Goal: Task Accomplishment & Management: Manage account settings

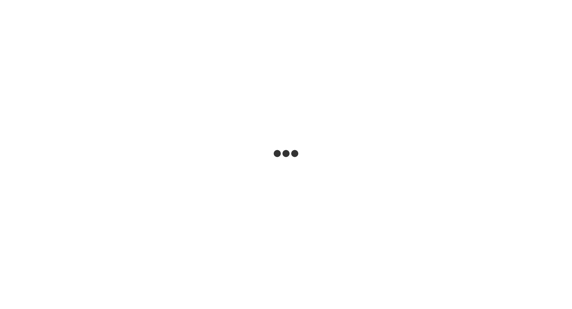
select select "***"
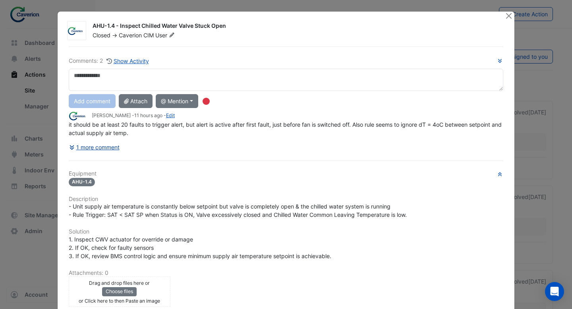
click at [111, 147] on button "1 more comment" at bounding box center [94, 147] width 51 height 14
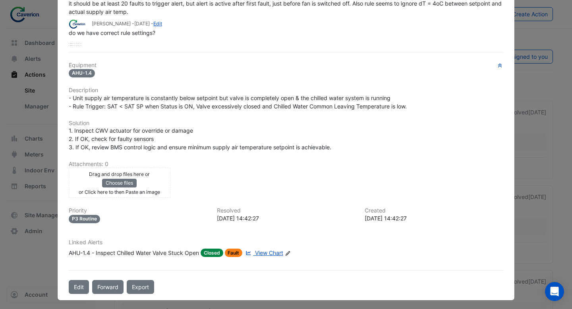
scroll to position [105, 0]
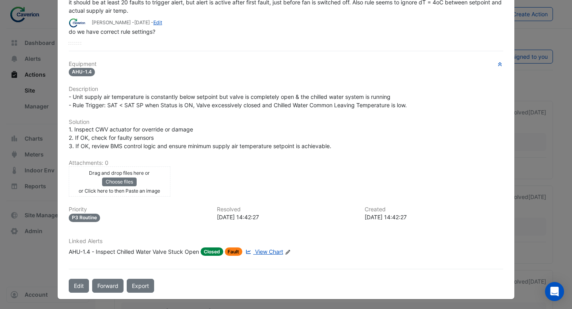
click at [268, 250] on span "View Chart" at bounding box center [269, 251] width 28 height 7
click at [139, 250] on div "AHU-1.4 - Inspect Chilled Water Valve Stuck Open" at bounding box center [134, 251] width 130 height 8
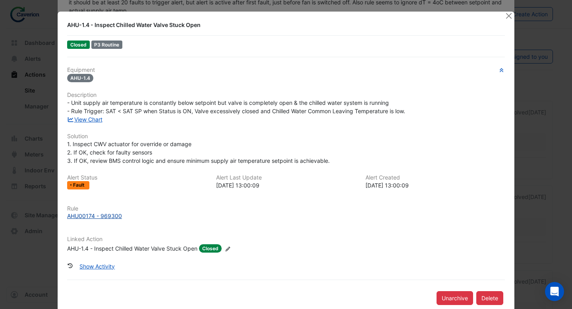
click at [115, 216] on div "AHU00174 - 969300" at bounding box center [94, 216] width 55 height 8
click at [509, 16] on button "Close" at bounding box center [508, 16] width 8 height 8
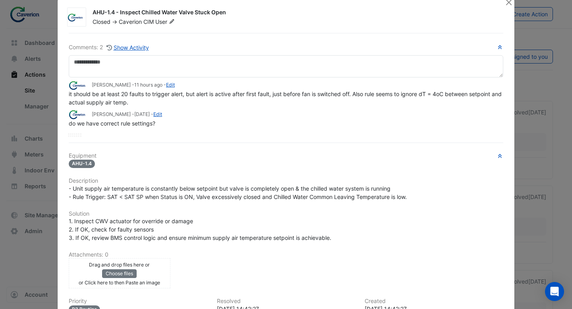
scroll to position [0, 0]
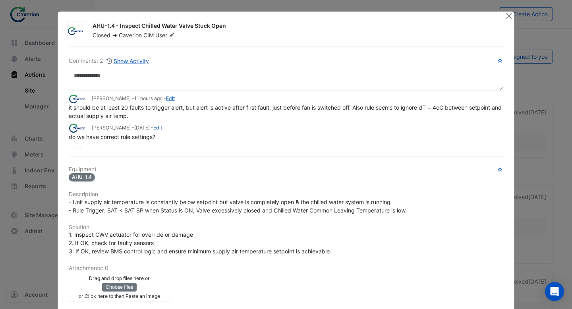
drag, startPoint x: 148, startPoint y: 112, endPoint x: 75, endPoint y: 110, distance: 72.3
click at [75, 110] on div "it should be at least 20 faults to trigger alert, but alert is active after fir…" at bounding box center [286, 111] width 434 height 17
drag, startPoint x: 200, startPoint y: 27, endPoint x: 171, endPoint y: 27, distance: 29.8
click at [171, 27] on div "AHU-1.4 - Inspect Chilled Water Valve Stuck Open" at bounding box center [294, 27] width 403 height 10
drag, startPoint x: 147, startPoint y: 116, endPoint x: 91, endPoint y: 112, distance: 56.9
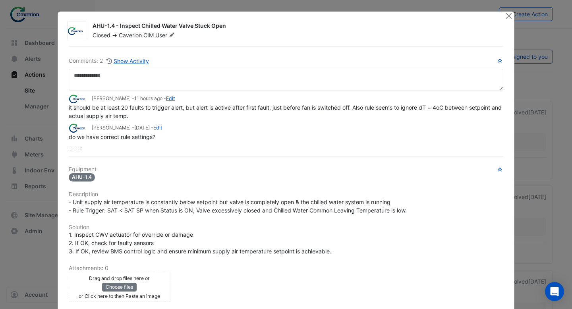
click at [91, 112] on div "it should be at least 20 faults to trigger alert, but alert is active after fir…" at bounding box center [286, 111] width 434 height 17
drag, startPoint x: 386, startPoint y: 109, endPoint x: 465, endPoint y: 115, distance: 79.6
click at [465, 115] on div "it should be at least 20 faults to trigger alert, but alert is active after fir…" at bounding box center [286, 111] width 434 height 17
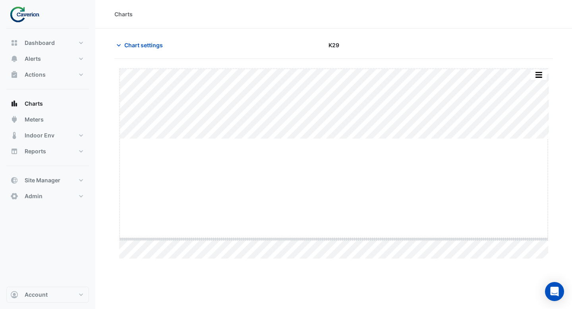
drag, startPoint x: 336, startPoint y: 139, endPoint x: 336, endPoint y: 239, distance: 100.1
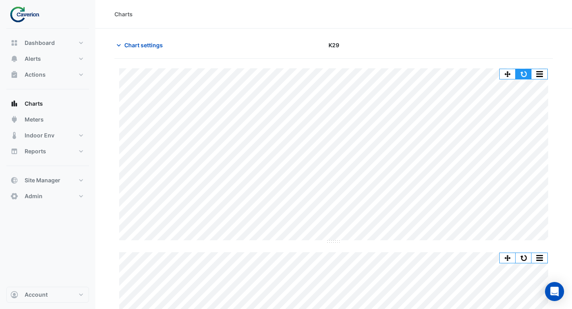
click at [522, 73] on button "button" at bounding box center [523, 74] width 16 height 10
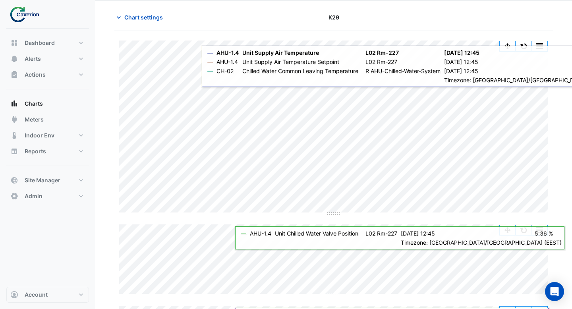
scroll to position [17, 0]
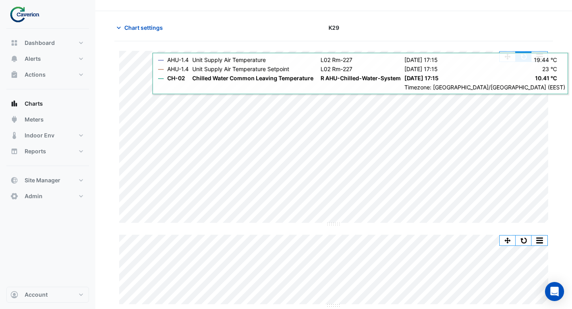
click at [526, 56] on button "button" at bounding box center [523, 57] width 16 height 10
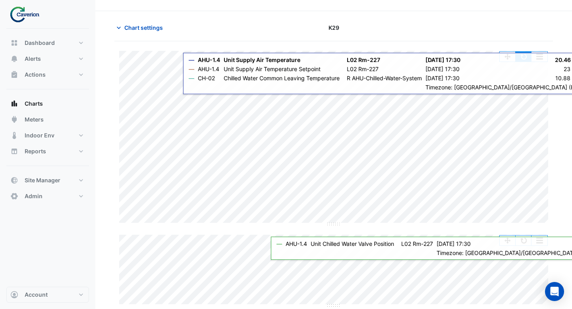
click at [526, 61] on button "button" at bounding box center [523, 57] width 16 height 10
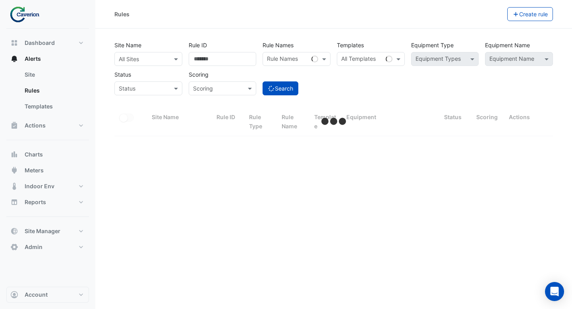
select select "***"
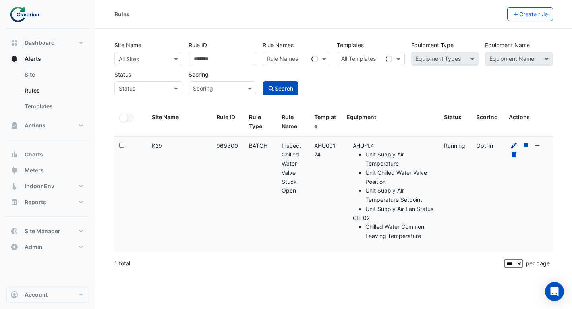
click at [514, 147] on icon at bounding box center [513, 146] width 7 height 6
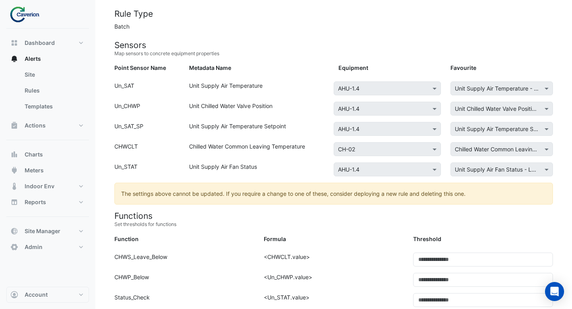
scroll to position [214, 0]
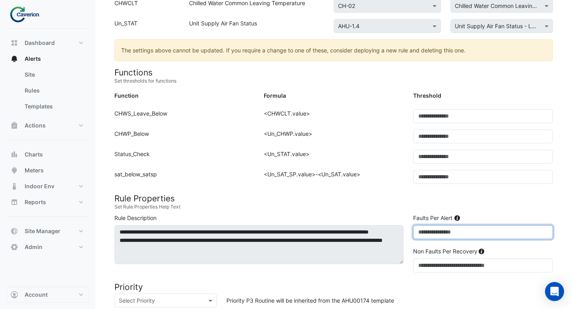
drag, startPoint x: 427, startPoint y: 232, endPoint x: 396, endPoint y: 232, distance: 31.0
click at [396, 232] on div "**********" at bounding box center [334, 245] width 448 height 62
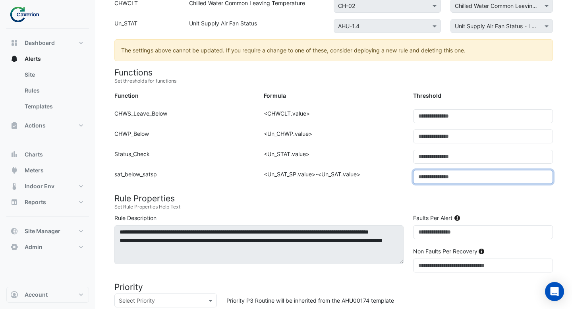
drag, startPoint x: 428, startPoint y: 174, endPoint x: 405, endPoint y: 174, distance: 23.0
click at [405, 174] on div "Function: sat_below_satsp Formula: <Un_SAT_SP.value>-<Un_SAT.value> Threshold: *" at bounding box center [334, 180] width 448 height 20
